Goal: Task Accomplishment & Management: Manage account settings

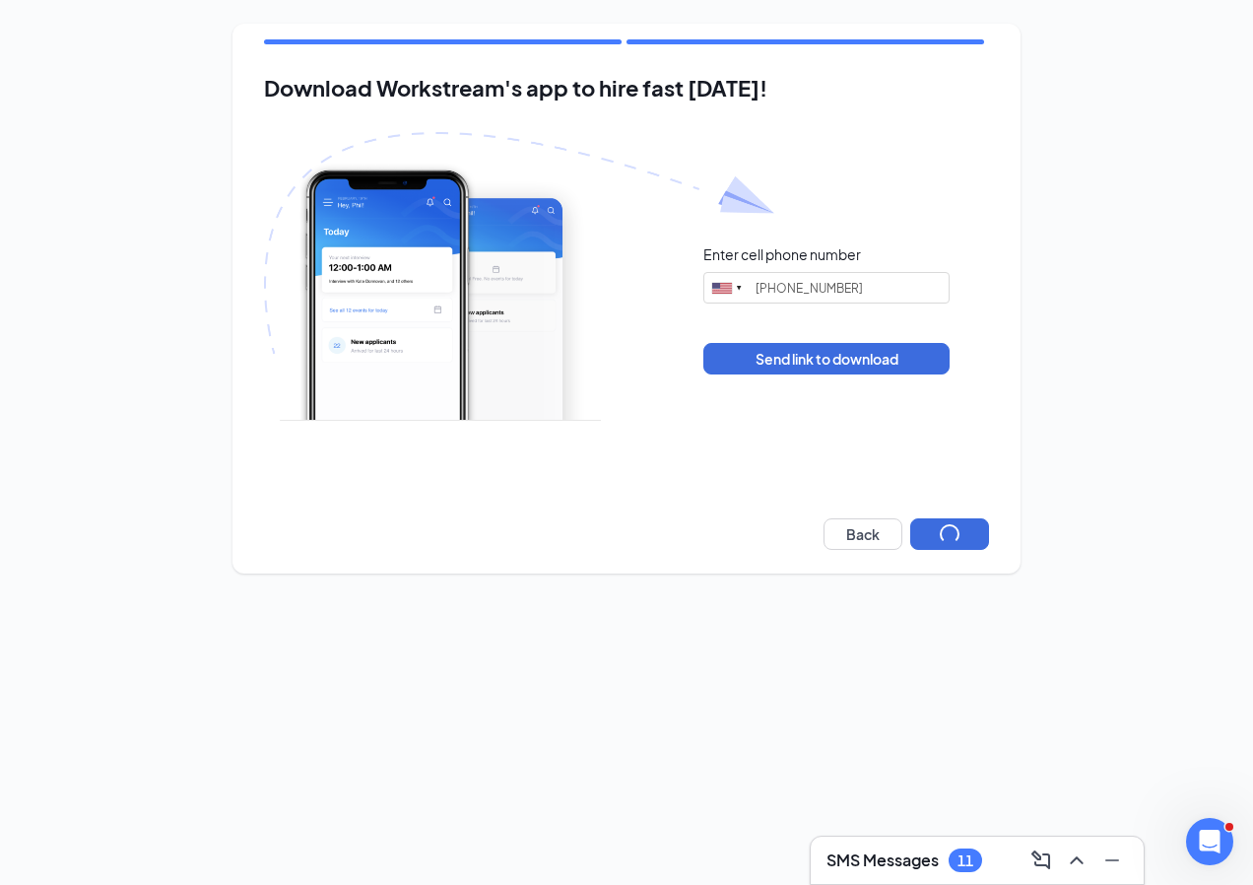
type input "[PHONE_NUMBER]"
click at [949, 529] on button "Next" at bounding box center [949, 534] width 79 height 32
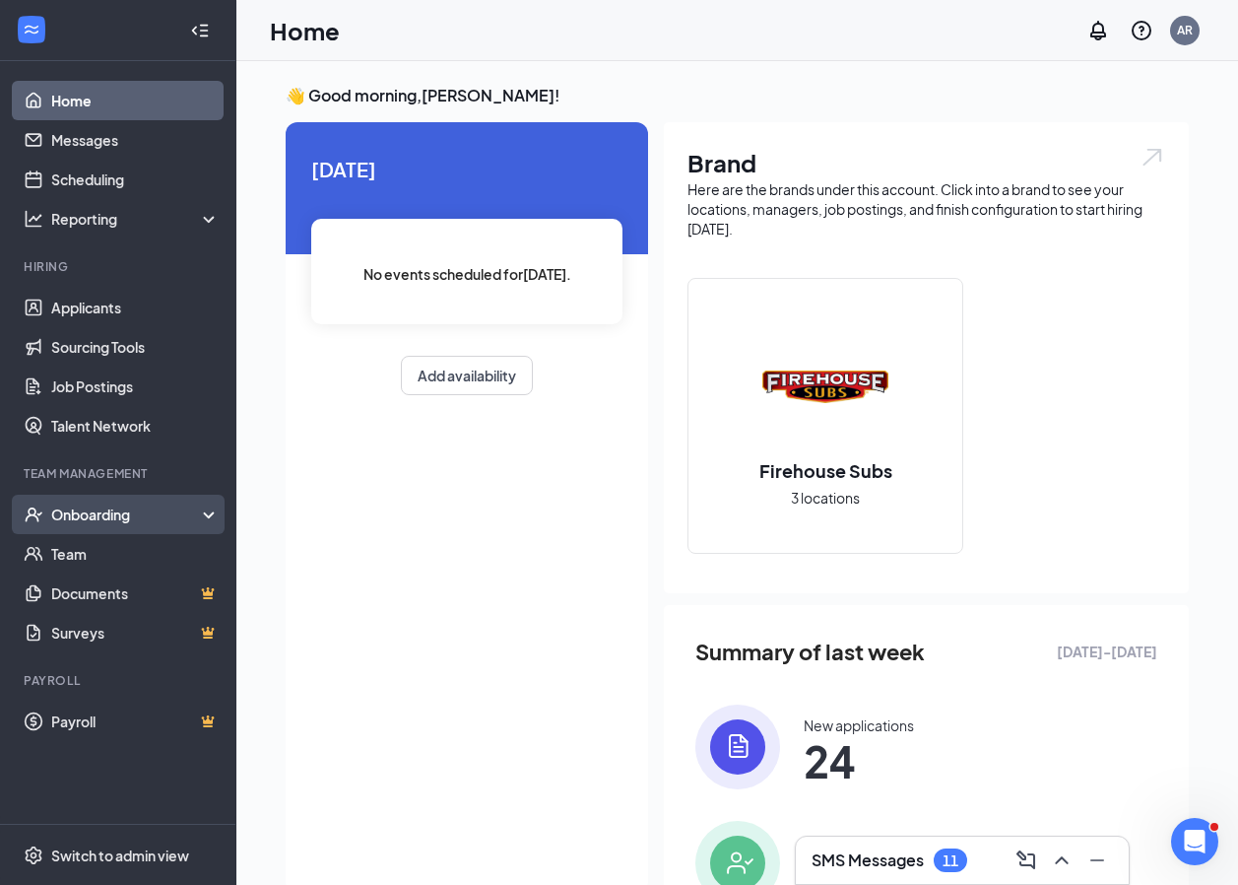
click at [113, 500] on div "Onboarding" at bounding box center [118, 514] width 236 height 39
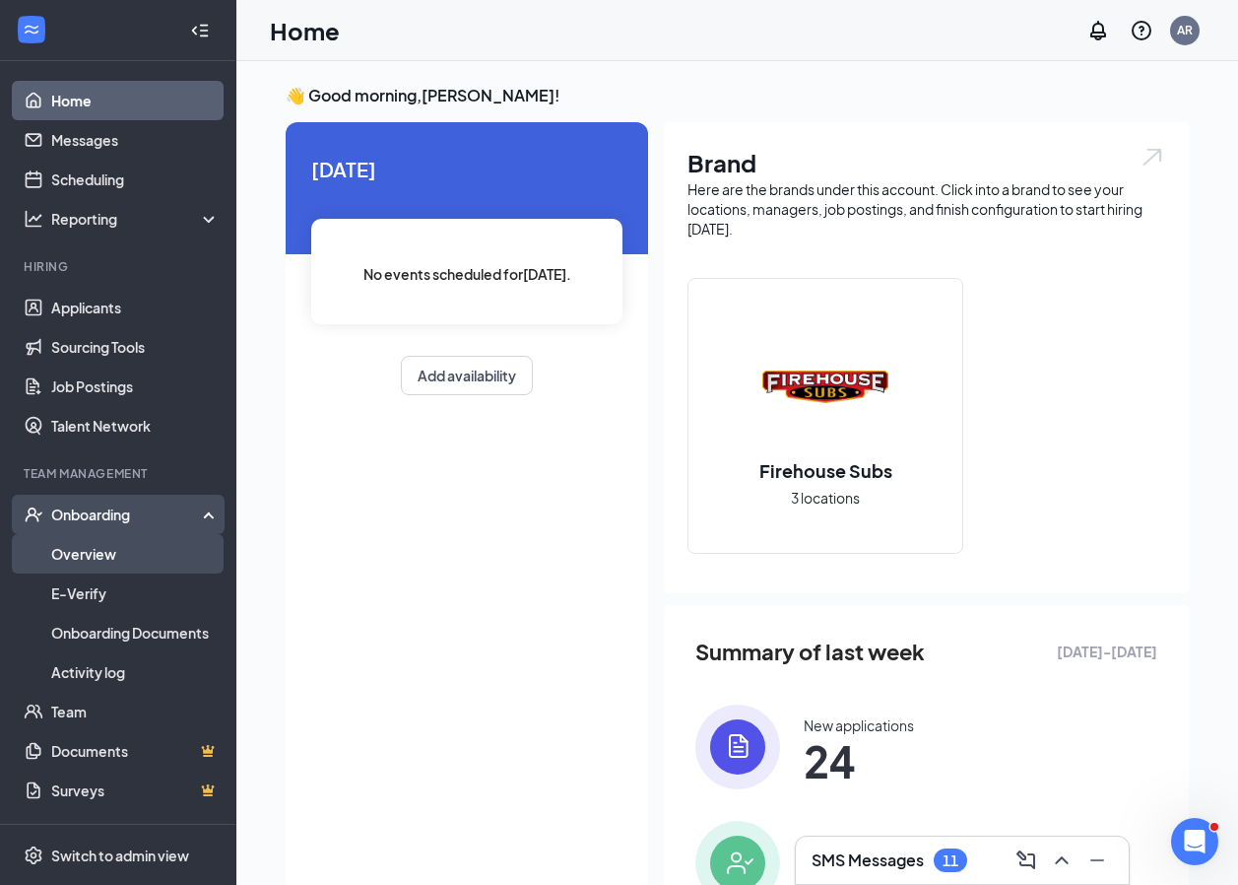
click at [97, 554] on link "Overview" at bounding box center [135, 553] width 168 height 39
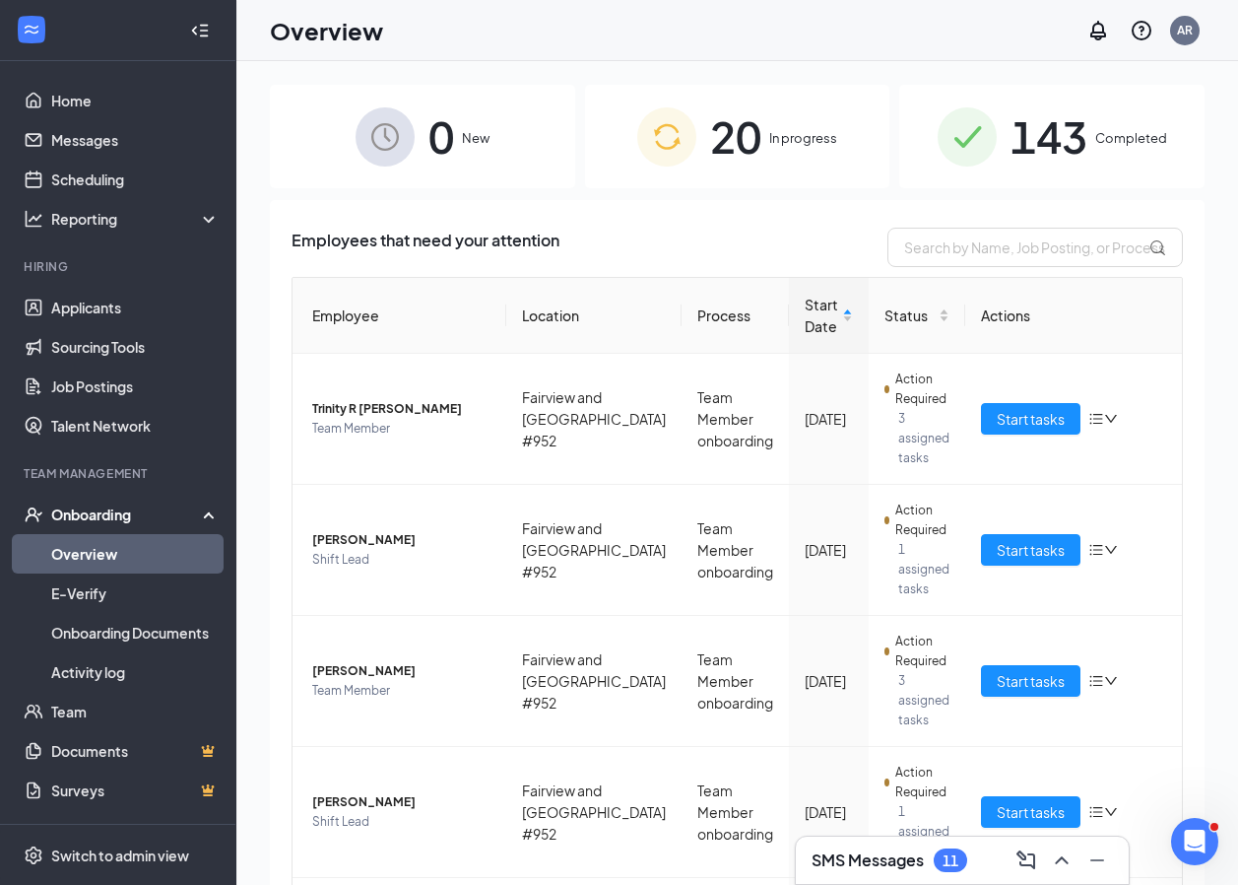
click at [749, 124] on span "20" at bounding box center [735, 136] width 51 height 68
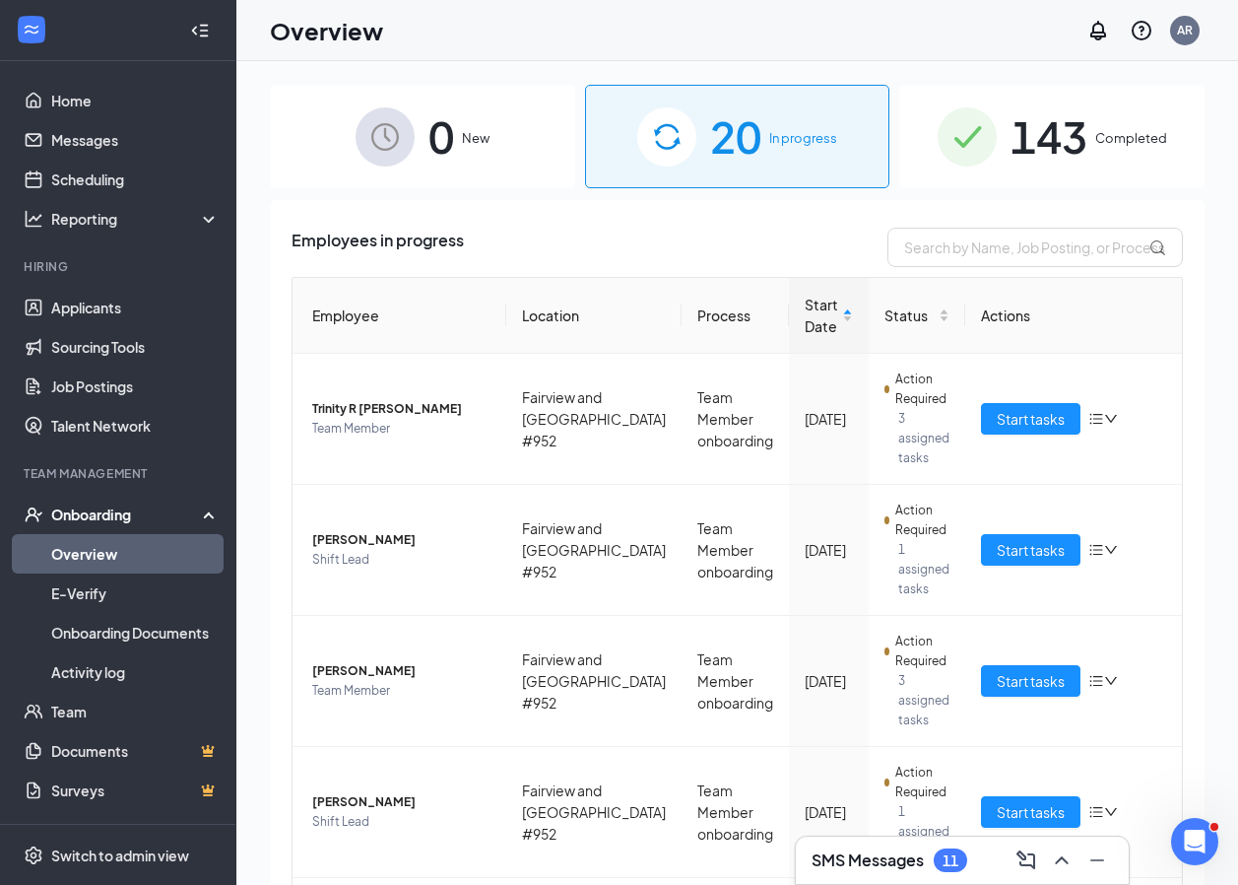
click at [974, 175] on div "143 Completed" at bounding box center [1051, 136] width 305 height 103
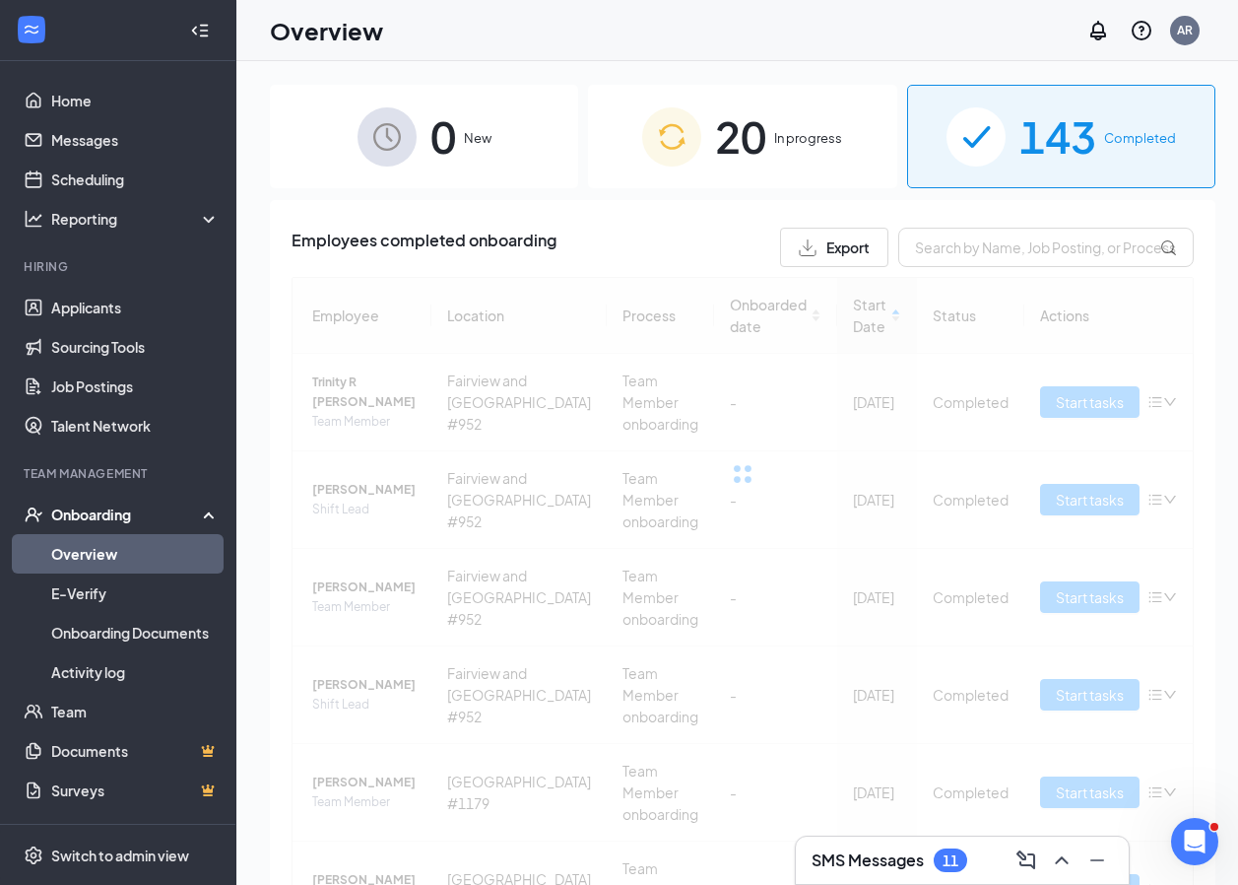
drag, startPoint x: 505, startPoint y: 151, endPoint x: 437, endPoint y: 172, distance: 71.3
click at [499, 151] on div "0 New" at bounding box center [424, 136] width 308 height 103
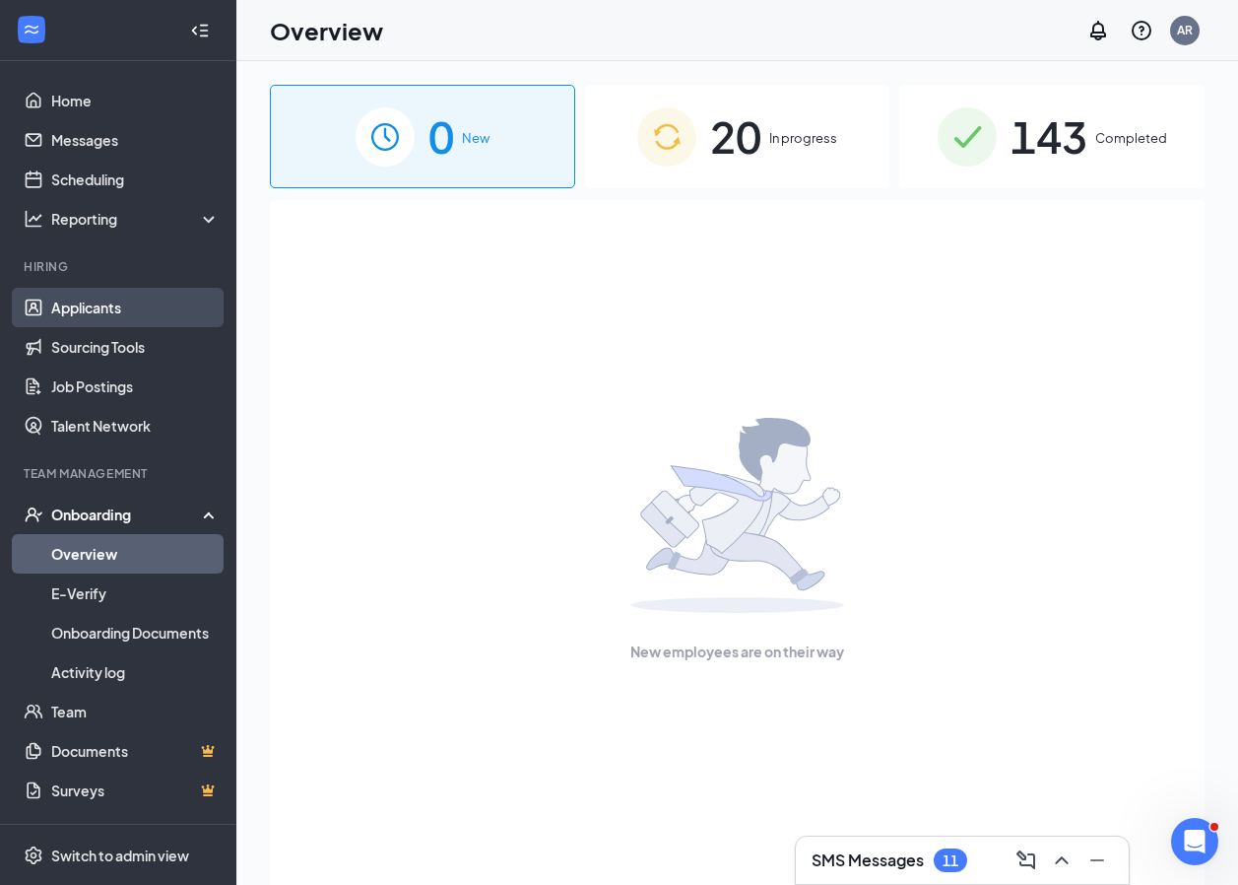
click at [90, 313] on link "Applicants" at bounding box center [135, 307] width 168 height 39
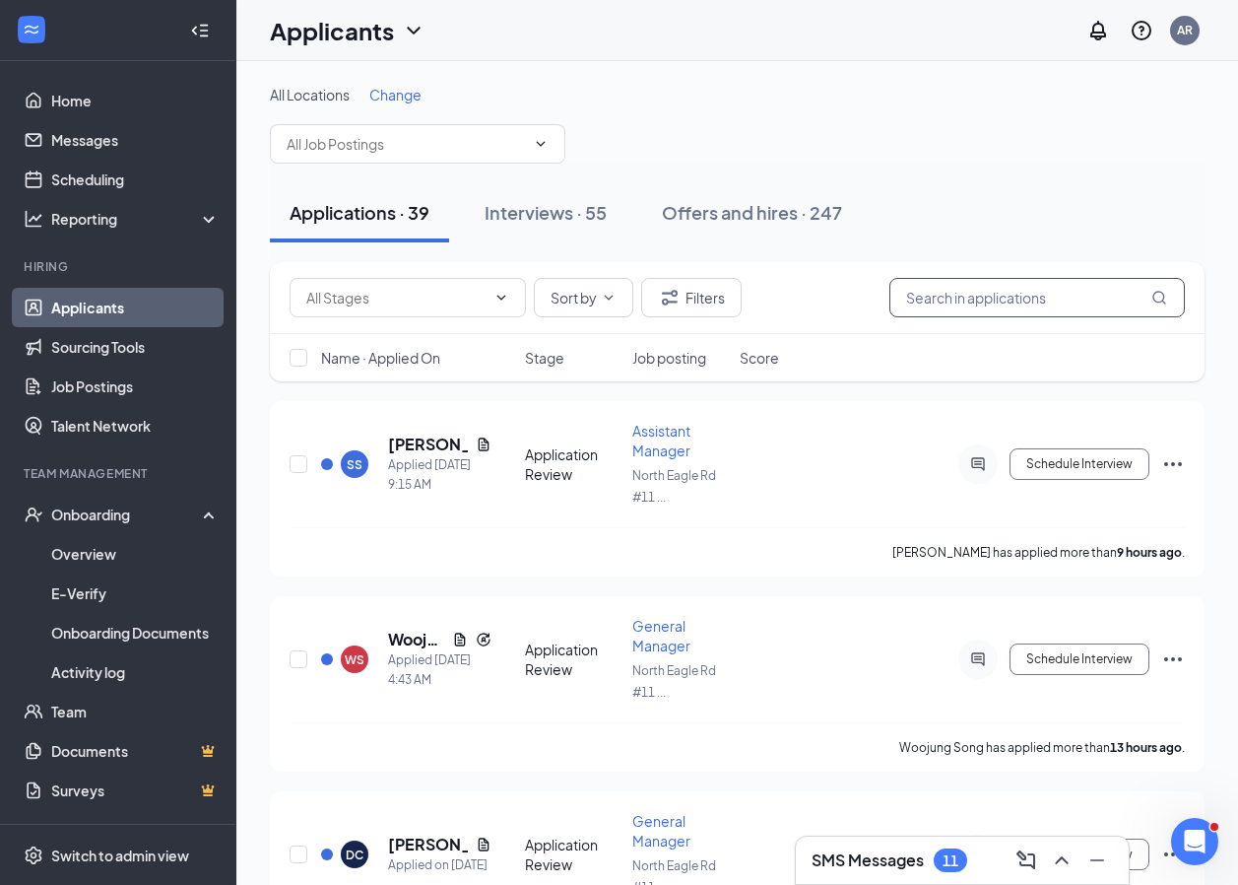
drag, startPoint x: 1110, startPoint y: 288, endPoint x: 1099, endPoint y: 294, distance: 12.3
click at [1104, 291] on input "text" at bounding box center [1038, 297] width 296 height 39
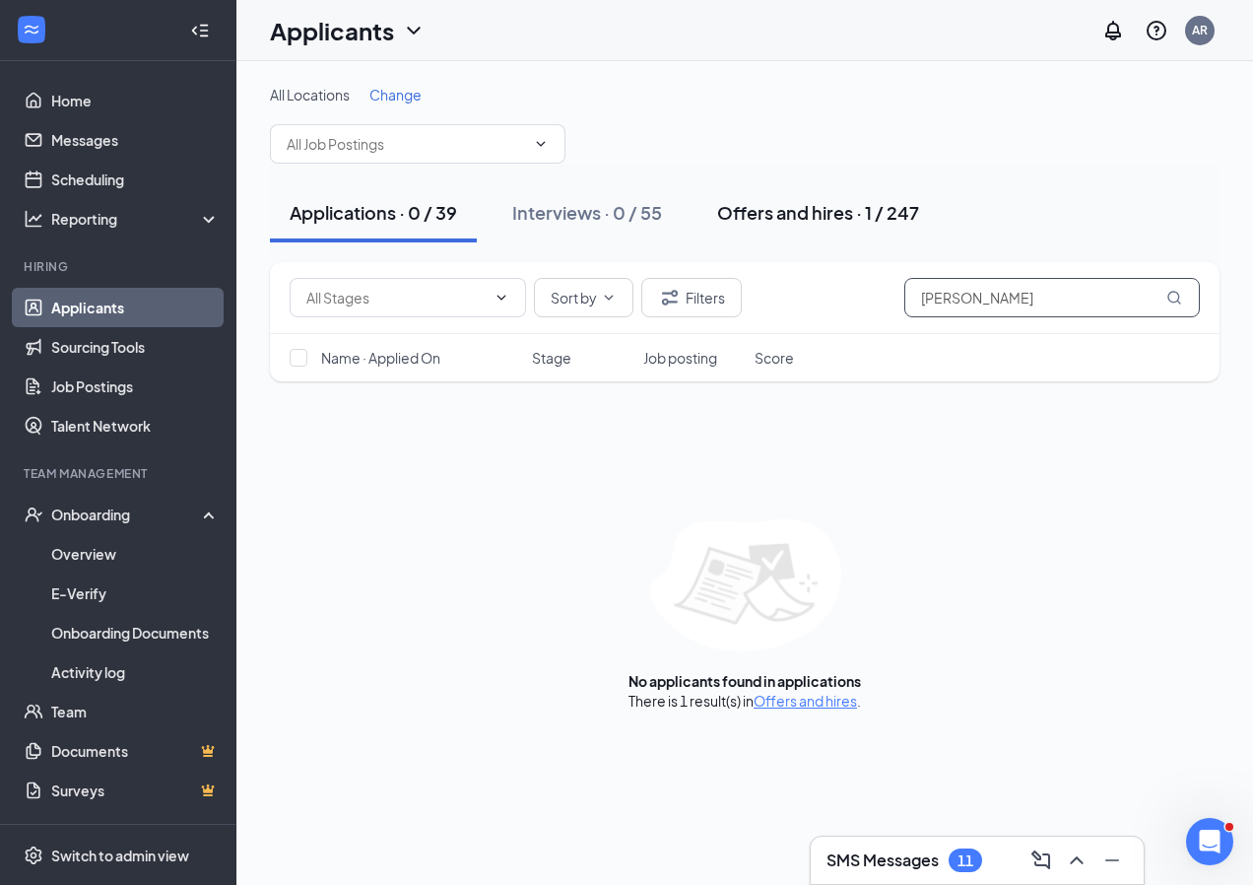
type input "[PERSON_NAME]"
click at [776, 218] on div "Offers and hires · 1 / 247" at bounding box center [818, 212] width 202 height 25
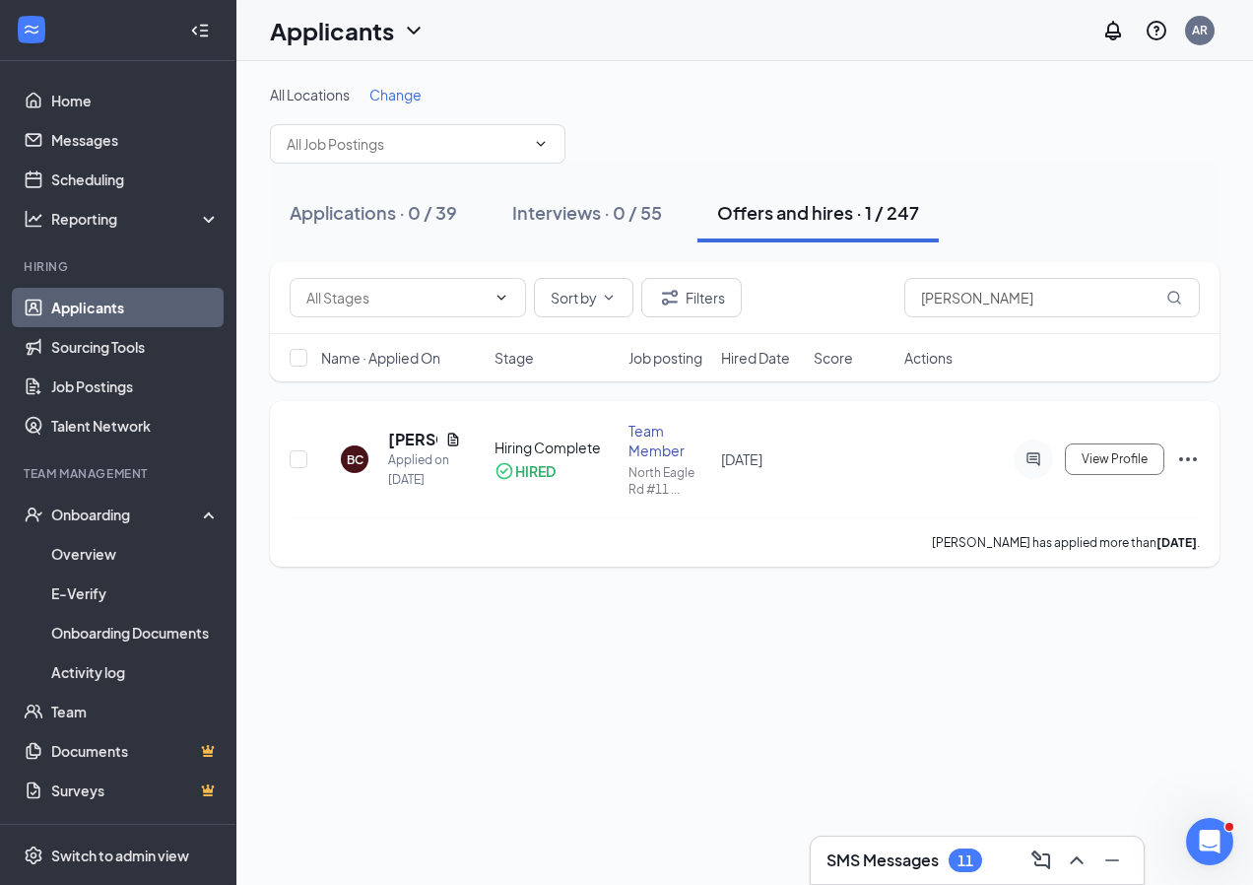
click at [949, 456] on div "View Profile" at bounding box center [1052, 458] width 296 height 39
click at [412, 441] on h5 "[PERSON_NAME]" at bounding box center [412, 440] width 49 height 22
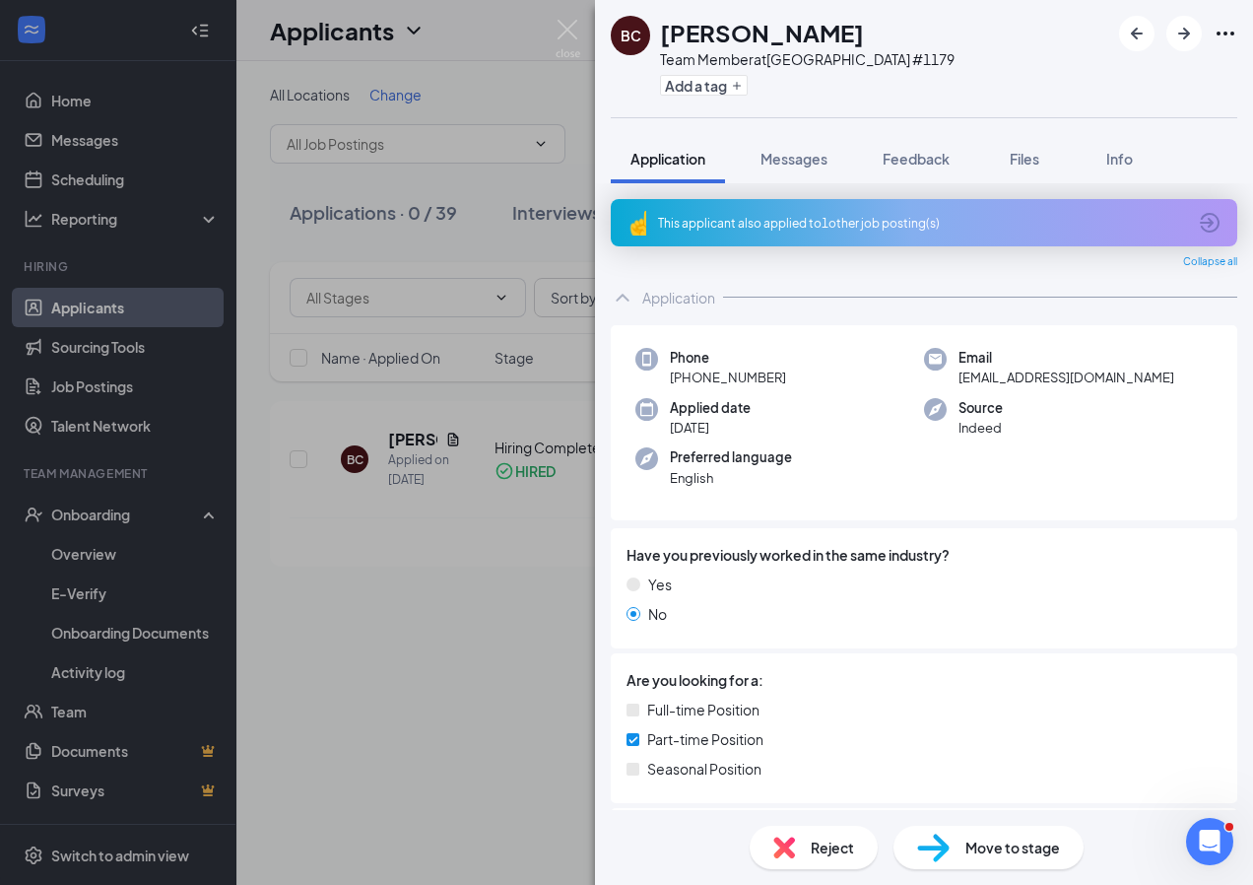
click at [894, 454] on div "Preferred language English" at bounding box center [779, 467] width 289 height 40
click at [810, 156] on span "Messages" at bounding box center [793, 159] width 67 height 18
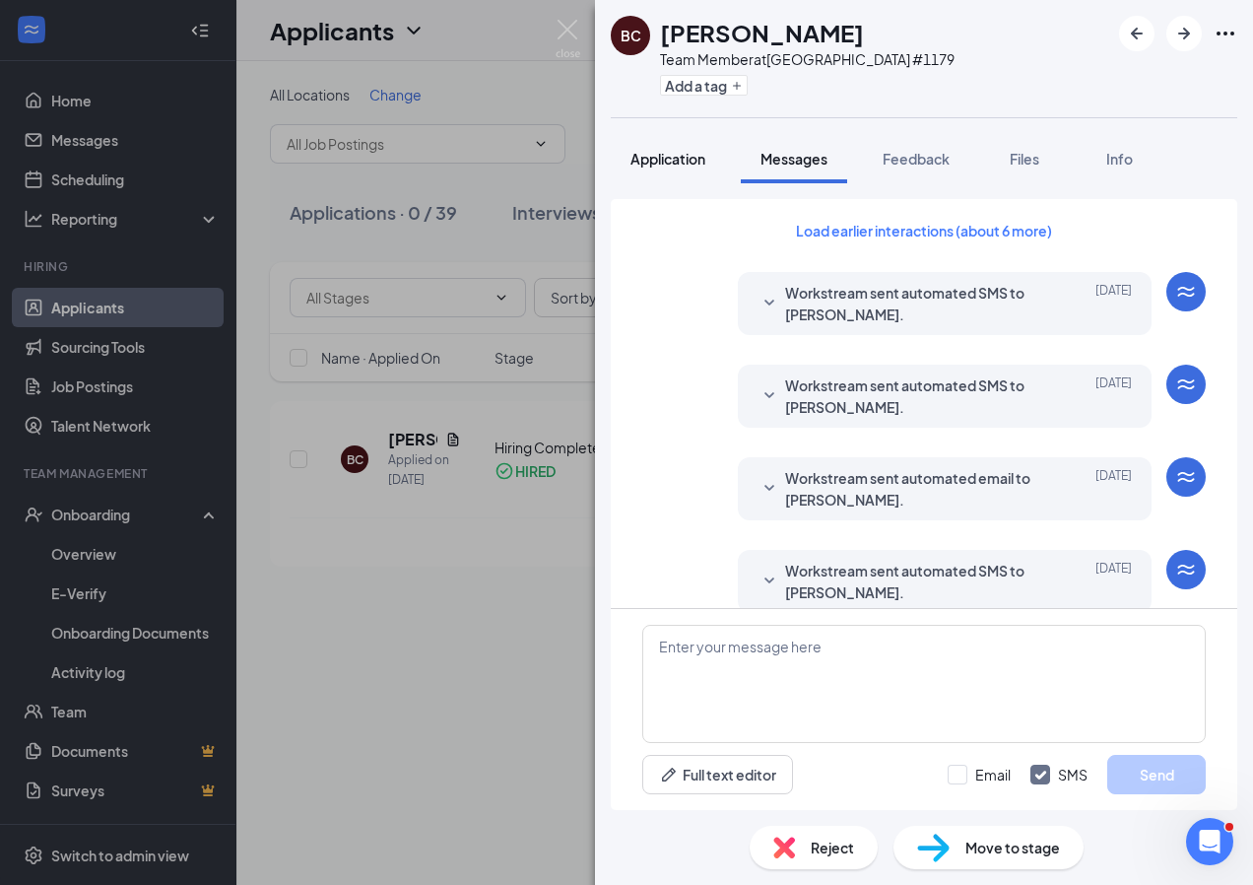
click at [666, 155] on span "Application" at bounding box center [667, 159] width 75 height 18
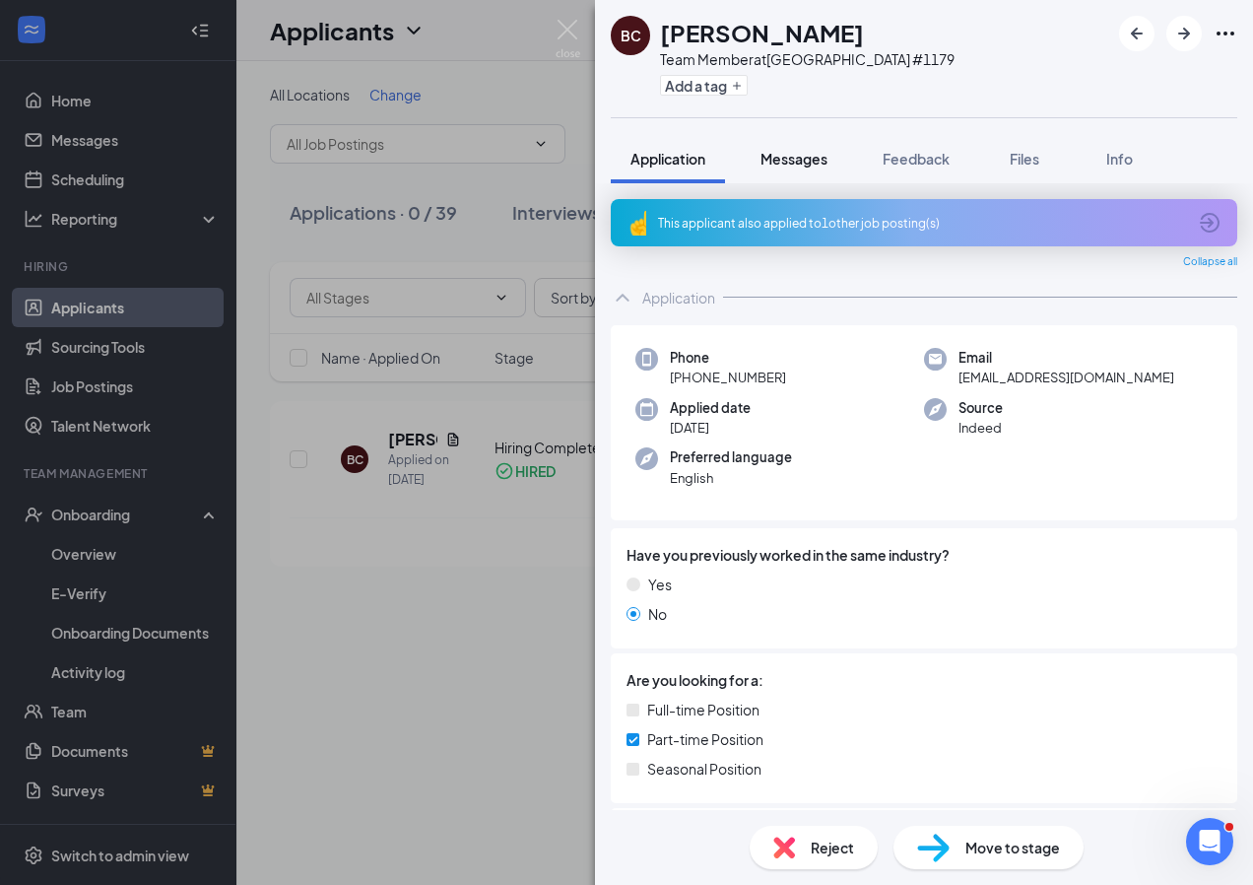
click at [759, 159] on button "Messages" at bounding box center [794, 158] width 106 height 49
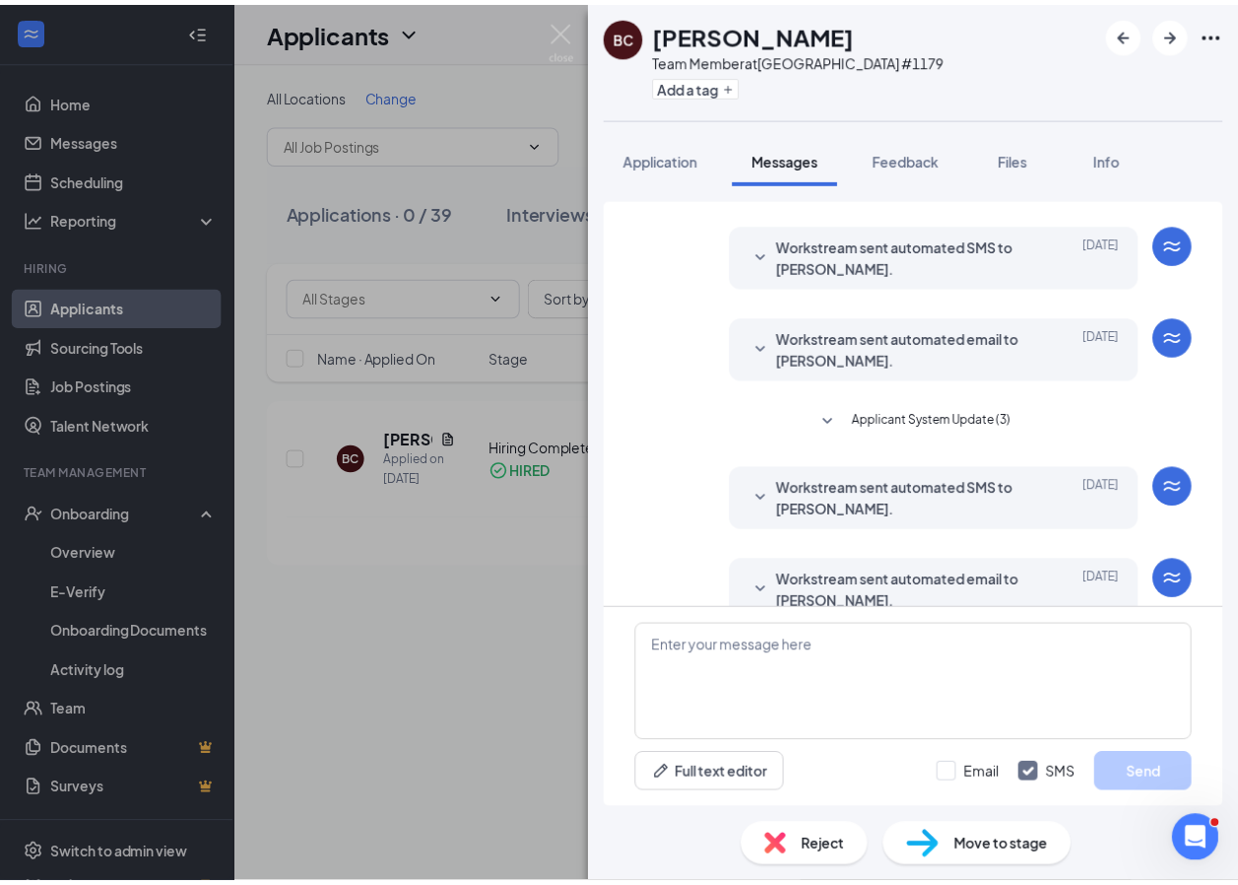
scroll to position [360, 0]
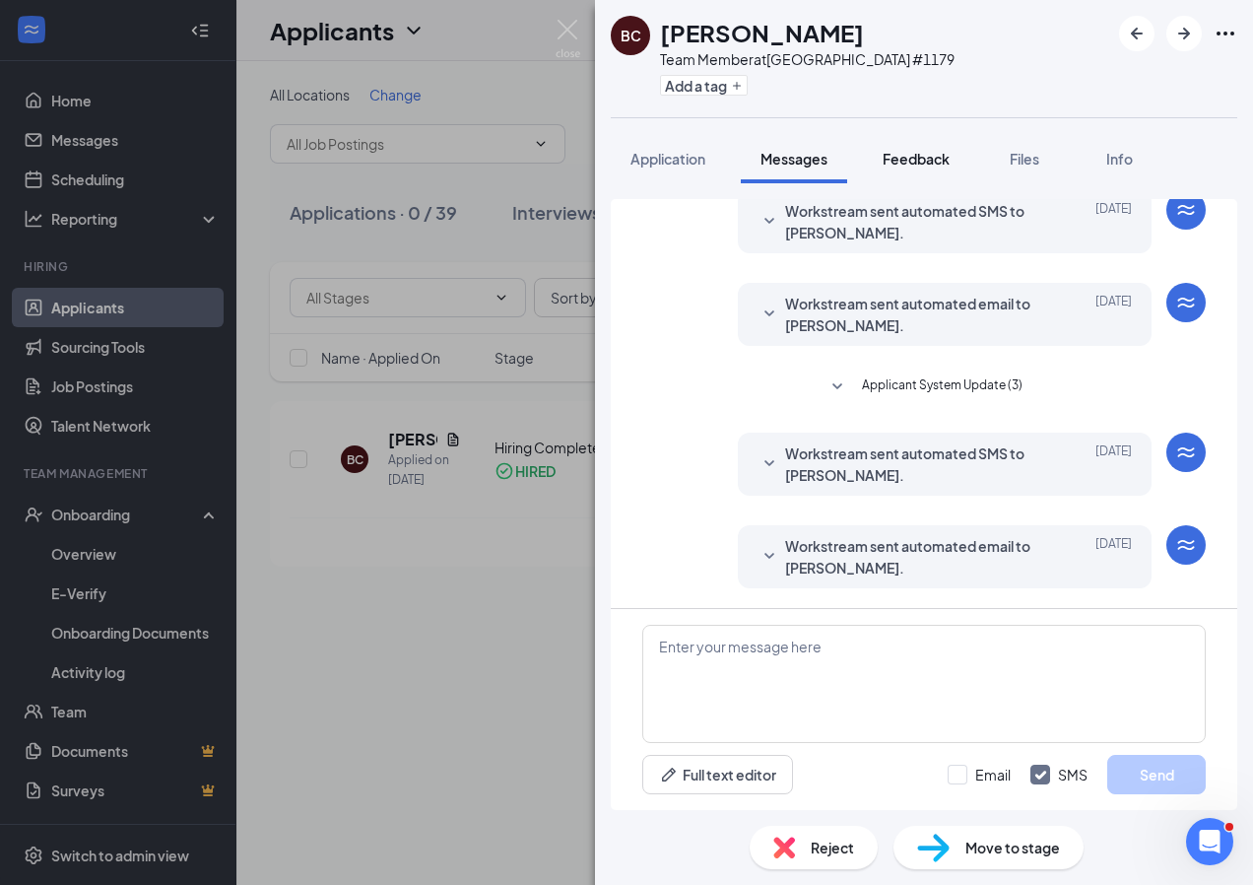
click at [911, 165] on span "Feedback" at bounding box center [916, 159] width 67 height 18
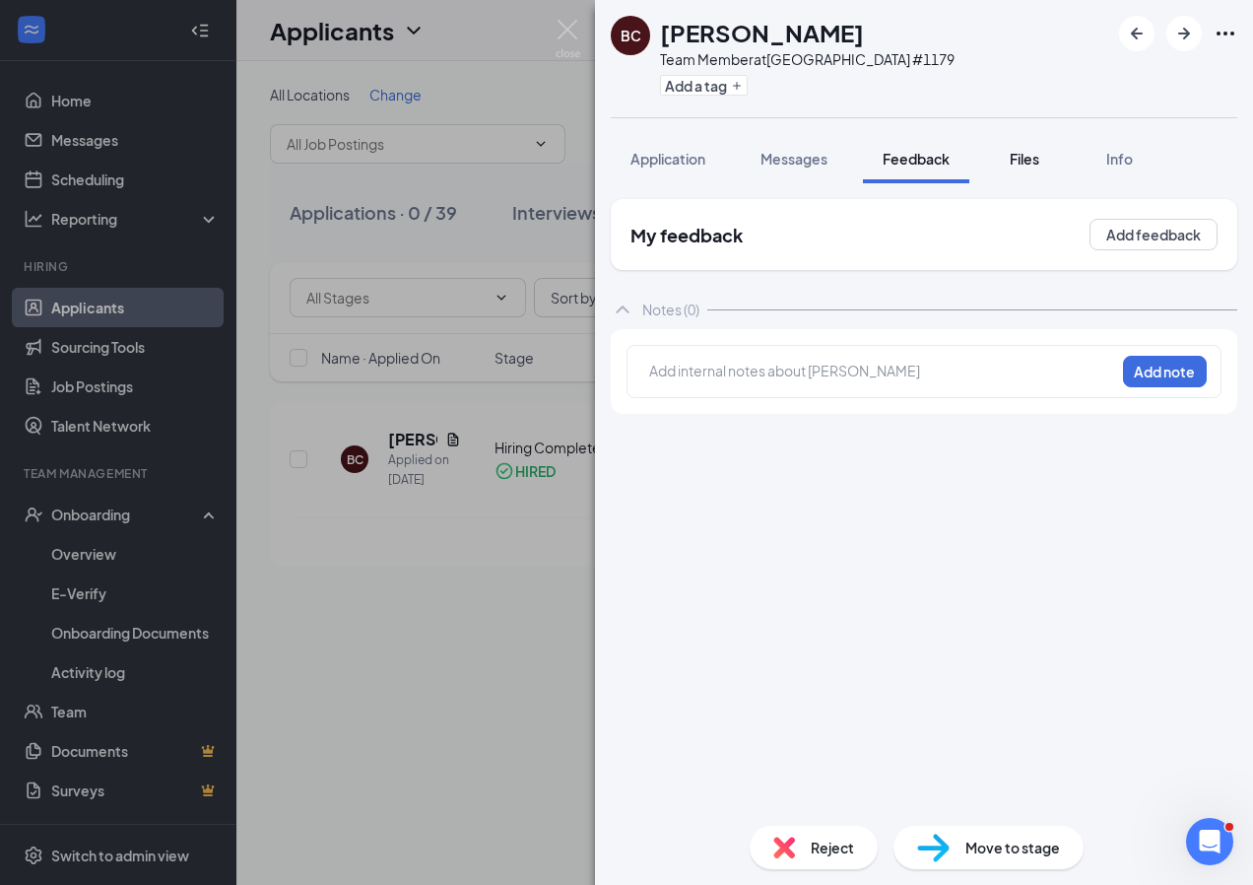
click at [1023, 162] on span "Files" at bounding box center [1025, 159] width 30 height 18
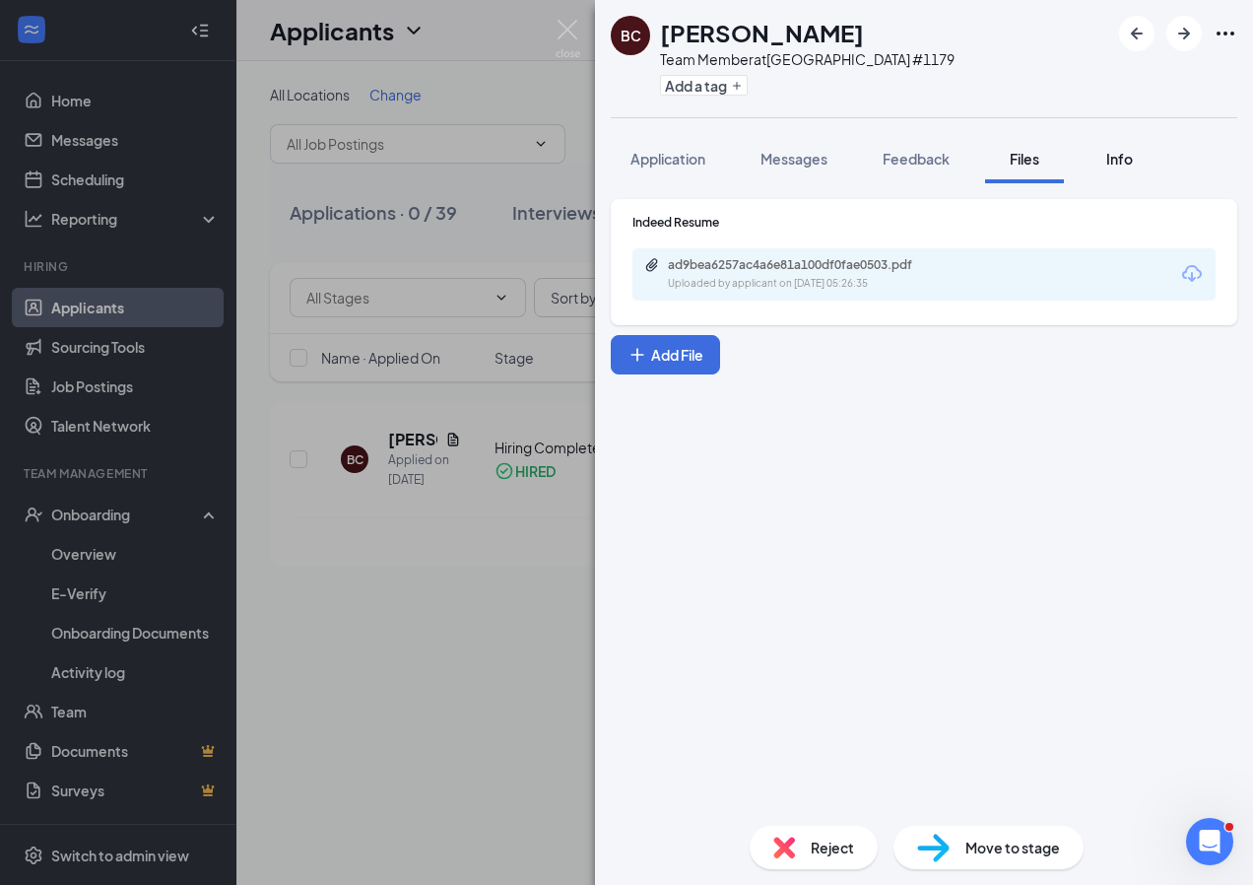
click at [1105, 164] on div "Info" at bounding box center [1118, 159] width 39 height 20
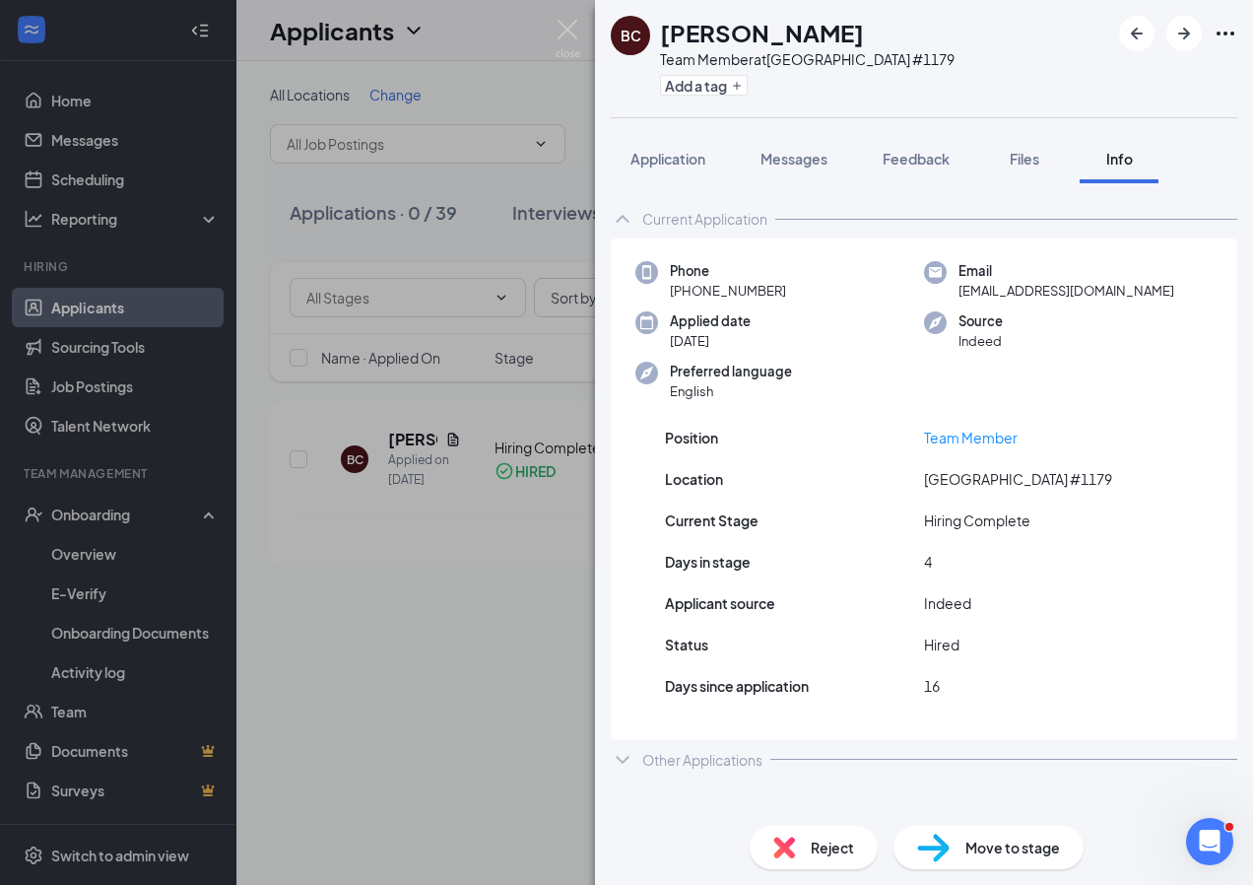
click at [764, 33] on h1 "[PERSON_NAME]" at bounding box center [762, 32] width 204 height 33
click at [940, 853] on img at bounding box center [933, 847] width 33 height 29
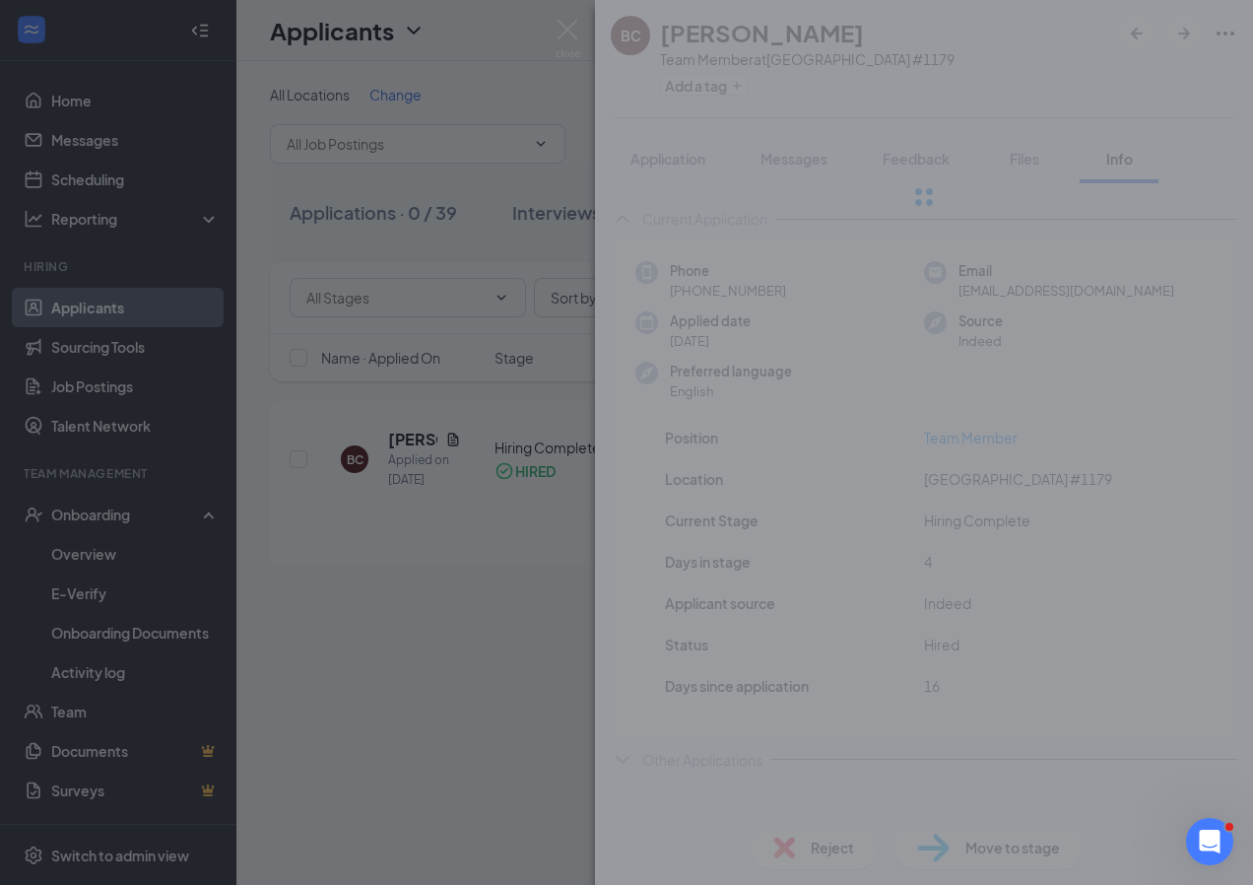
type input "Hiring Complete (current stage)"
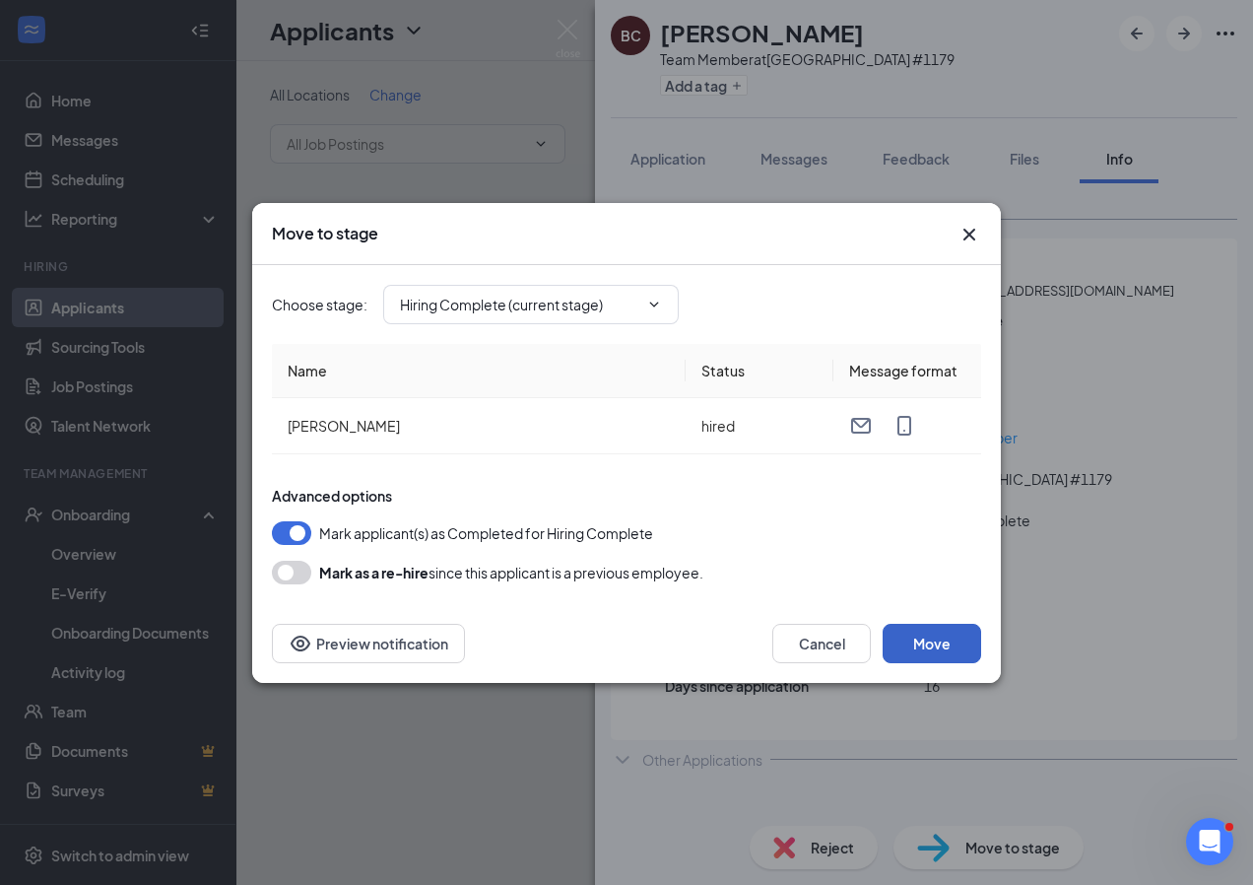
click at [913, 642] on button "Move" at bounding box center [932, 643] width 99 height 39
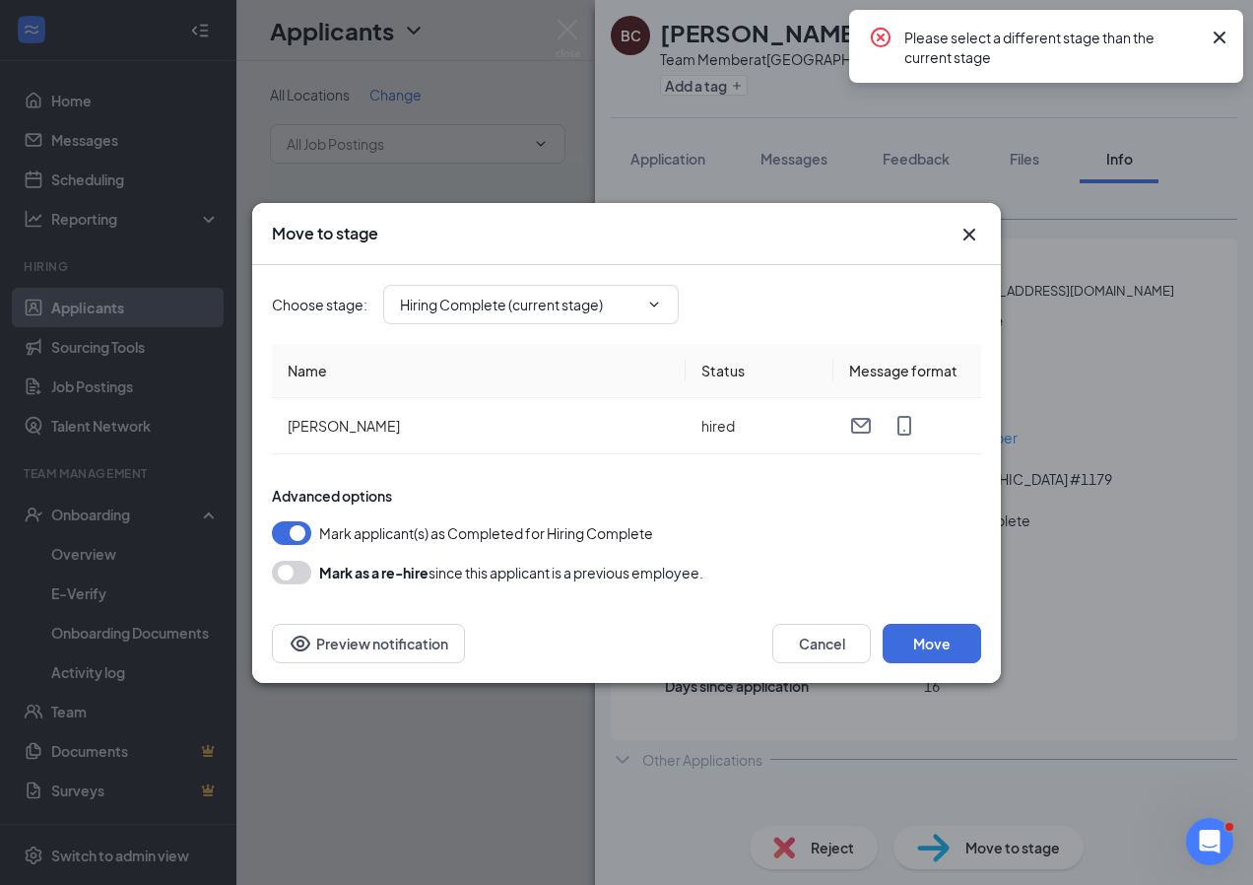
click at [1219, 39] on icon "Cross" at bounding box center [1220, 38] width 12 height 12
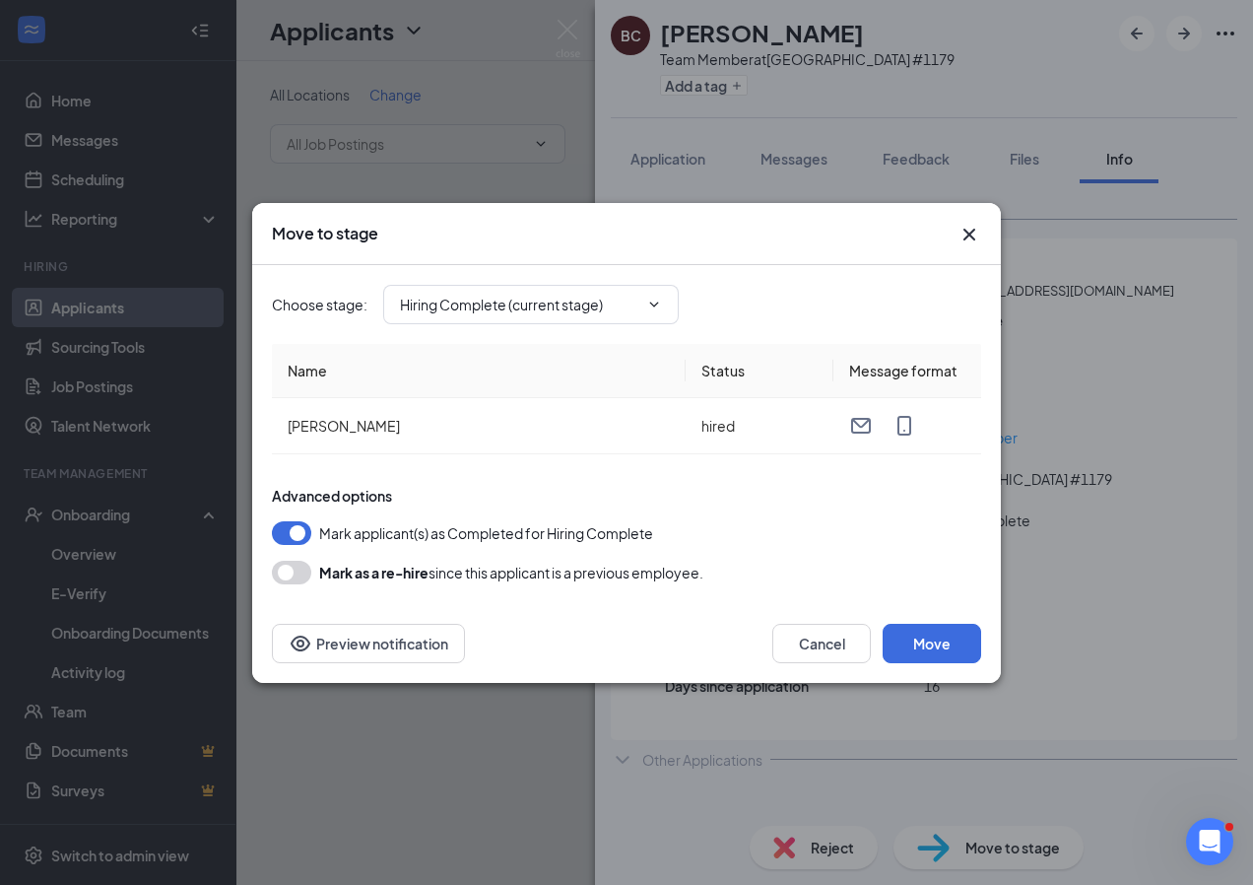
click at [965, 238] on icon "Cross" at bounding box center [969, 235] width 24 height 24
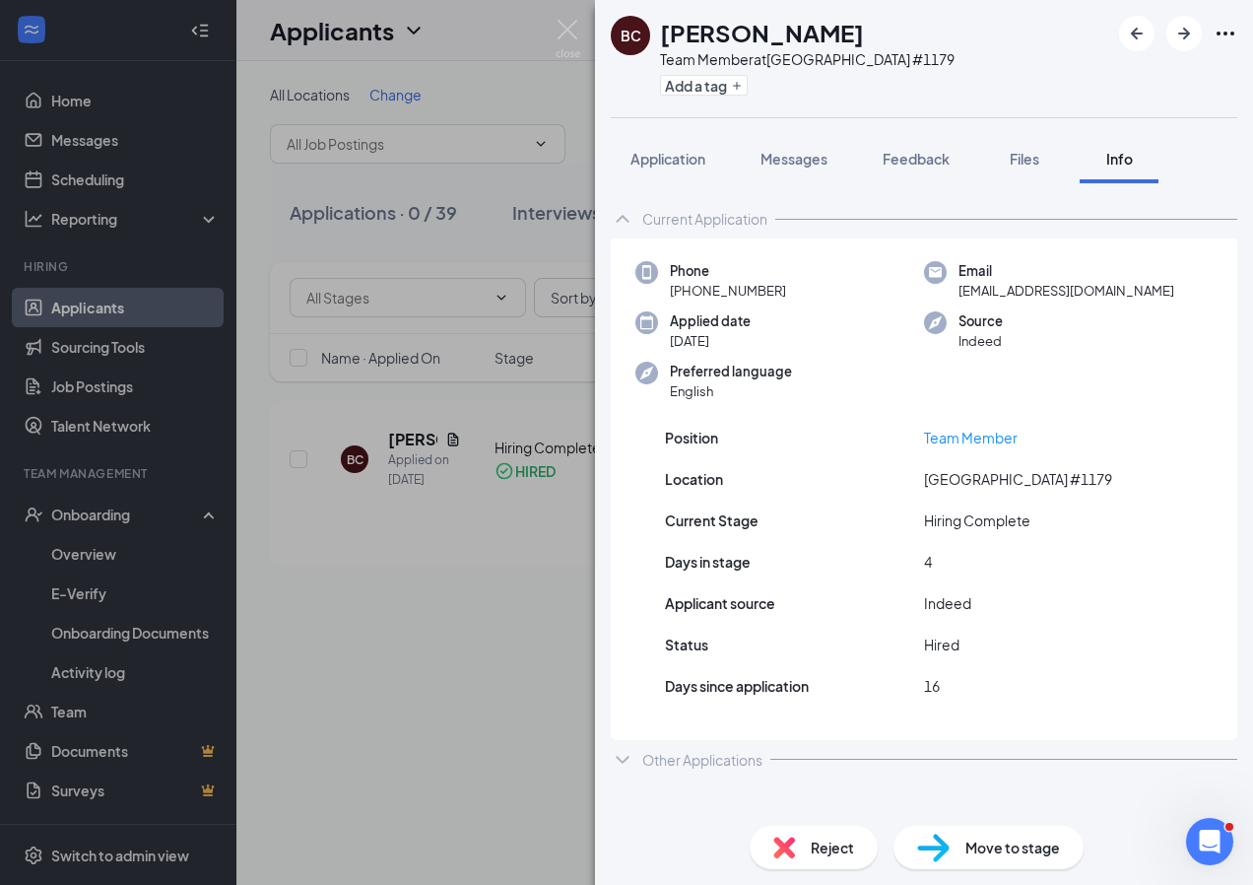
click at [81, 555] on div "BC [PERSON_NAME] Team Member at [GEOGRAPHIC_DATA] #1179 Add a tag Application M…" at bounding box center [626, 442] width 1253 height 885
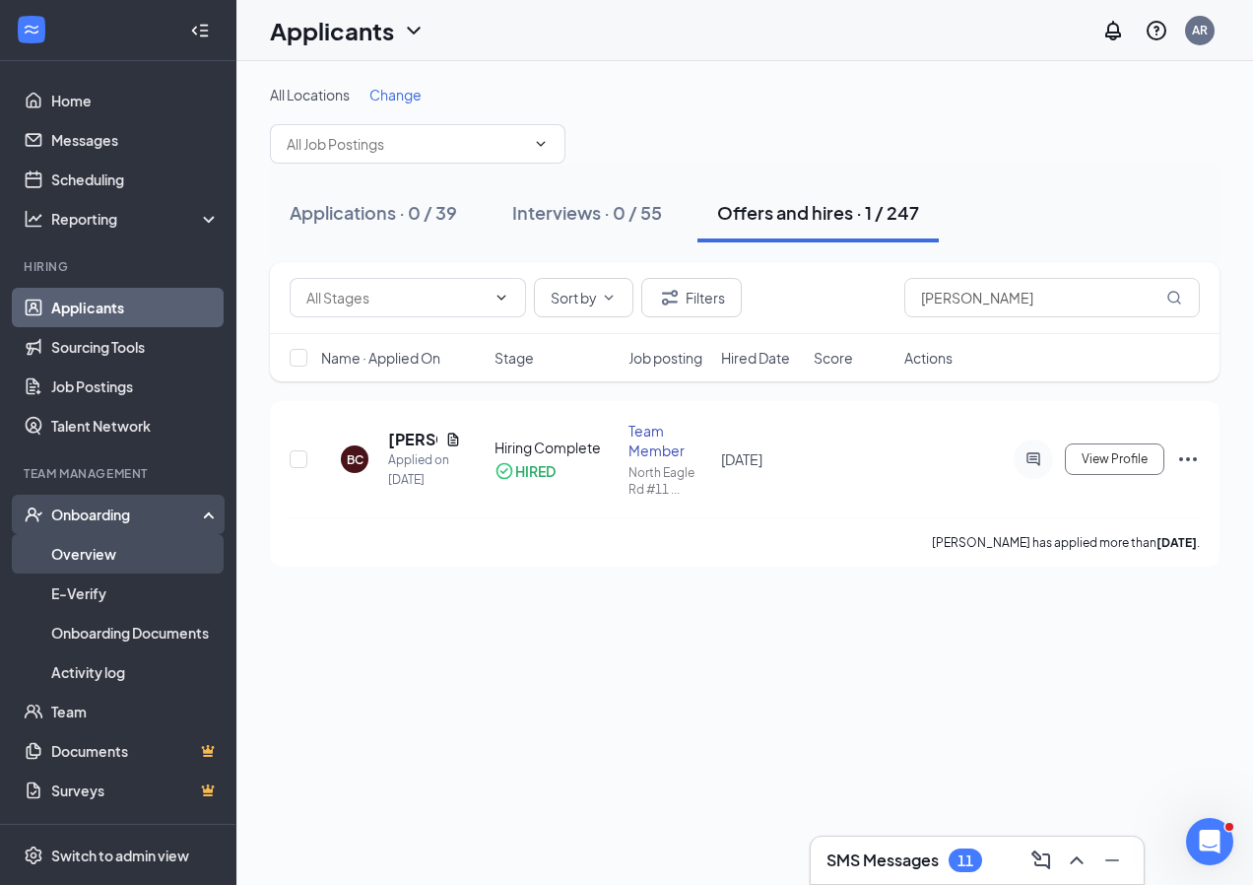
click at [83, 554] on link "Overview" at bounding box center [135, 553] width 168 height 39
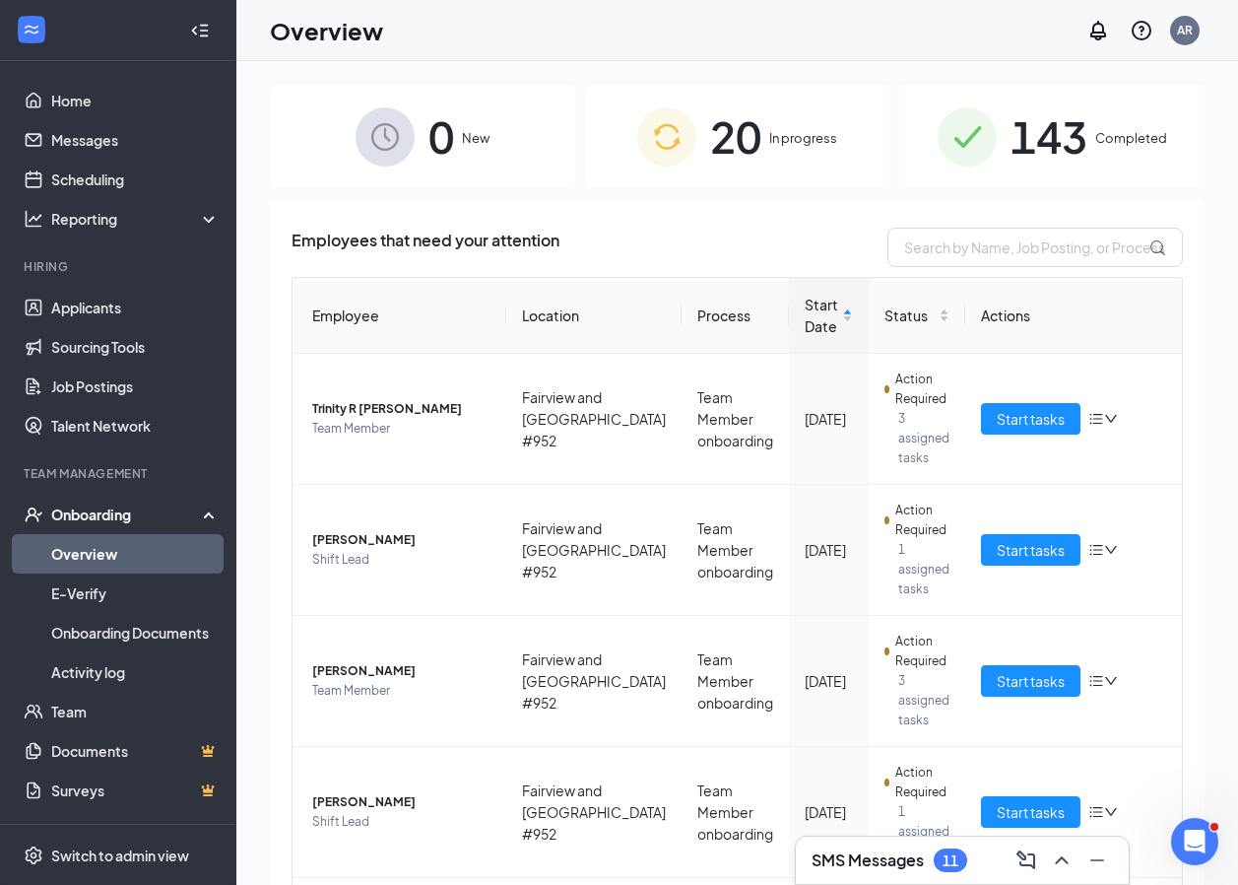
click at [689, 143] on img at bounding box center [666, 136] width 59 height 59
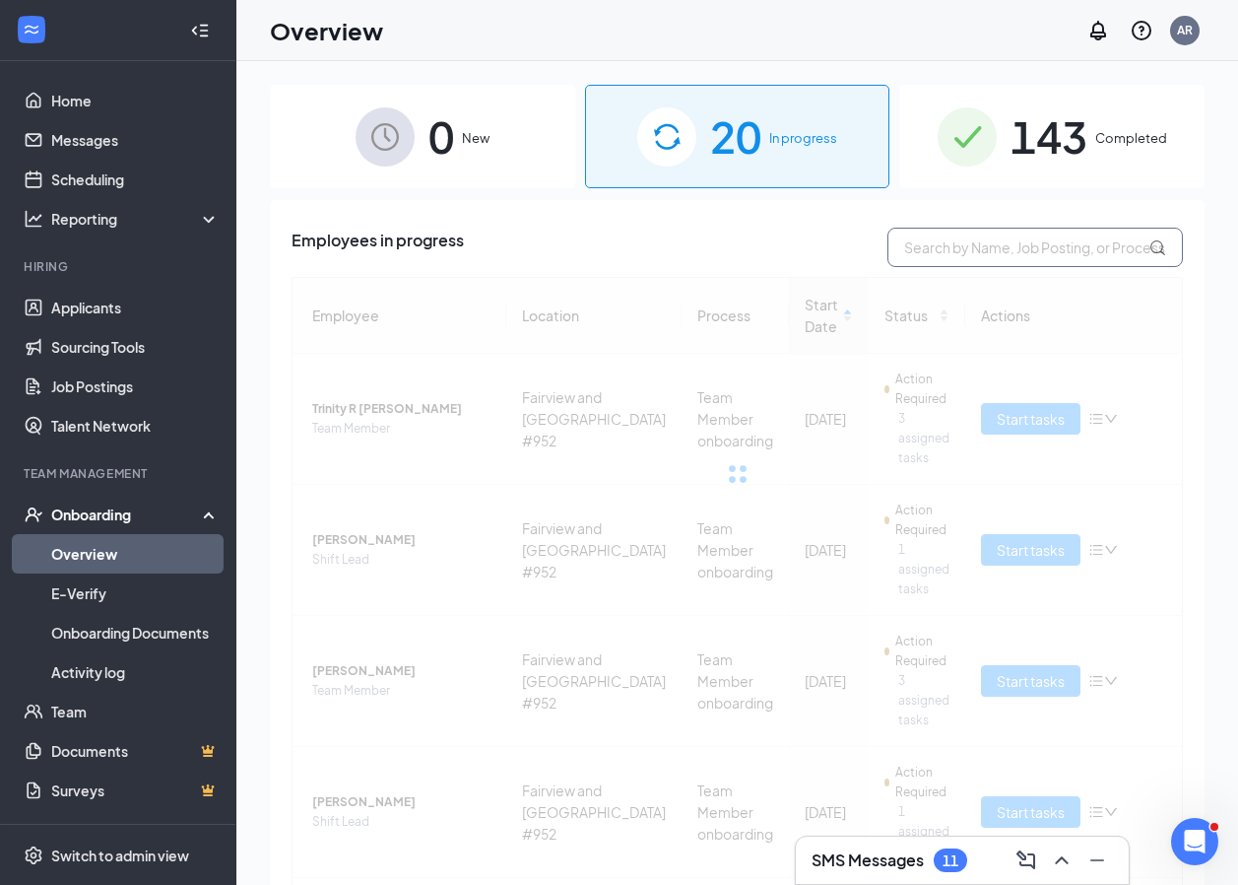
click at [1003, 253] on input "text" at bounding box center [1036, 247] width 296 height 39
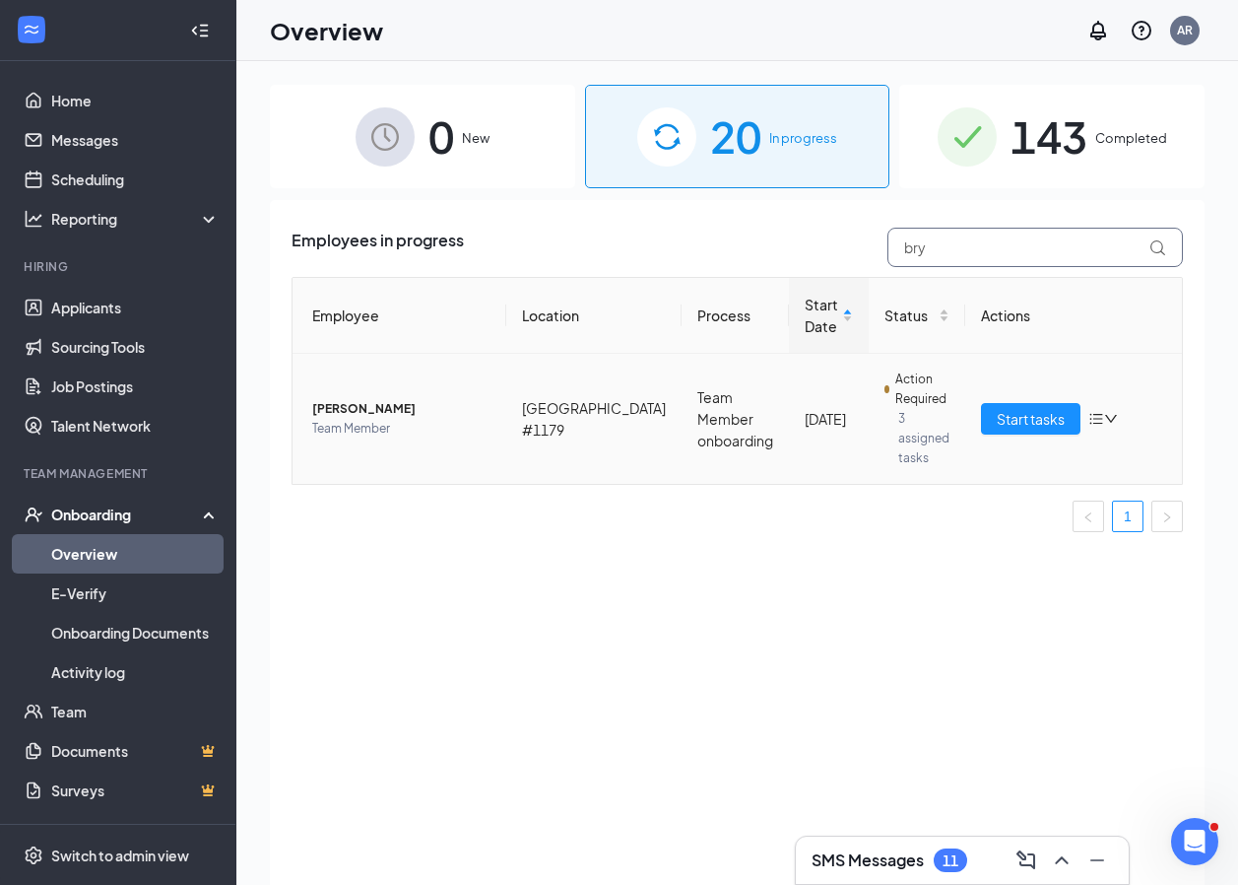
type input "bry"
click at [922, 388] on span "Action Required" at bounding box center [922, 388] width 54 height 39
click at [1010, 408] on span "Start tasks" at bounding box center [1031, 419] width 68 height 22
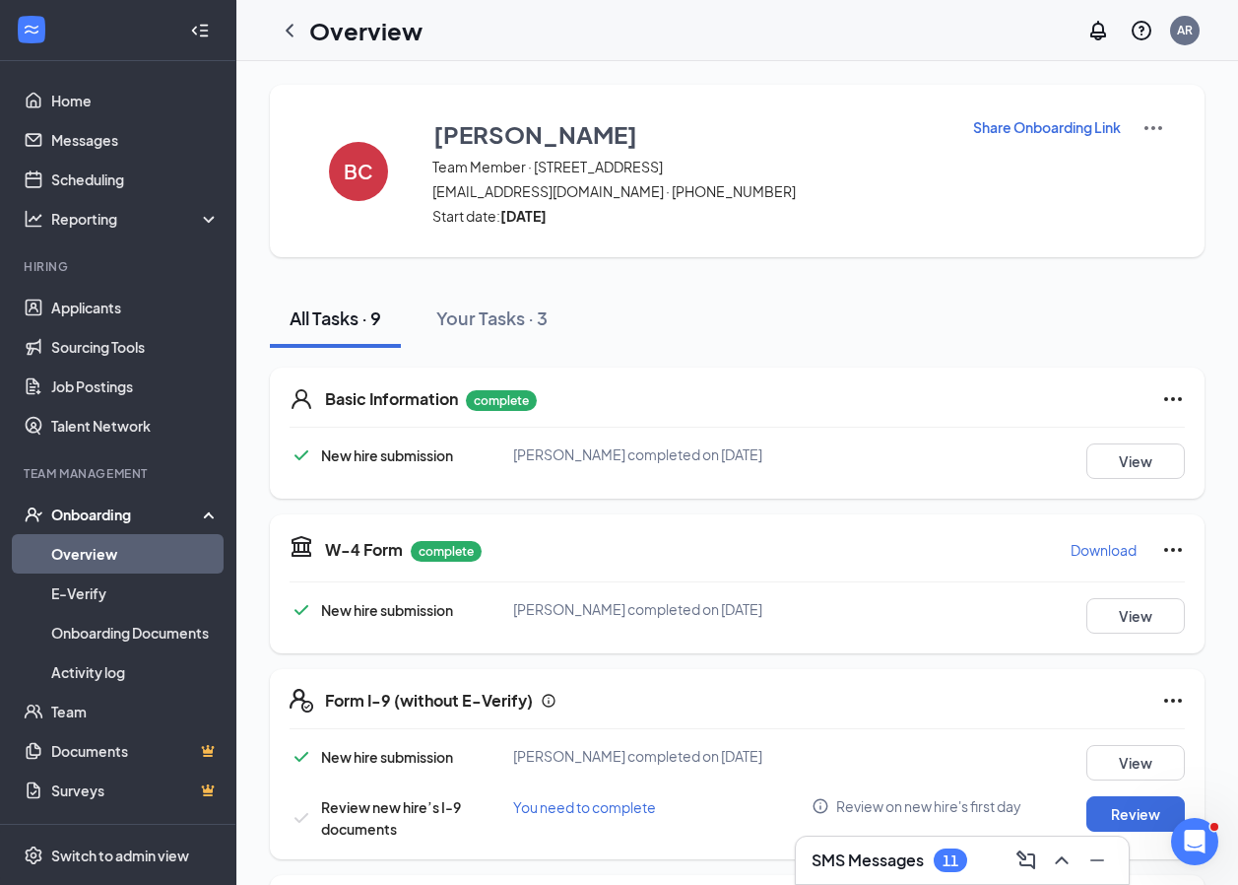
click at [626, 414] on div "Basic Information complete New hire submission [PERSON_NAME] completed on [DATE…" at bounding box center [737, 432] width 935 height 131
click at [1090, 470] on button "View" at bounding box center [1136, 460] width 99 height 35
